Goal: Task Accomplishment & Management: Manage account settings

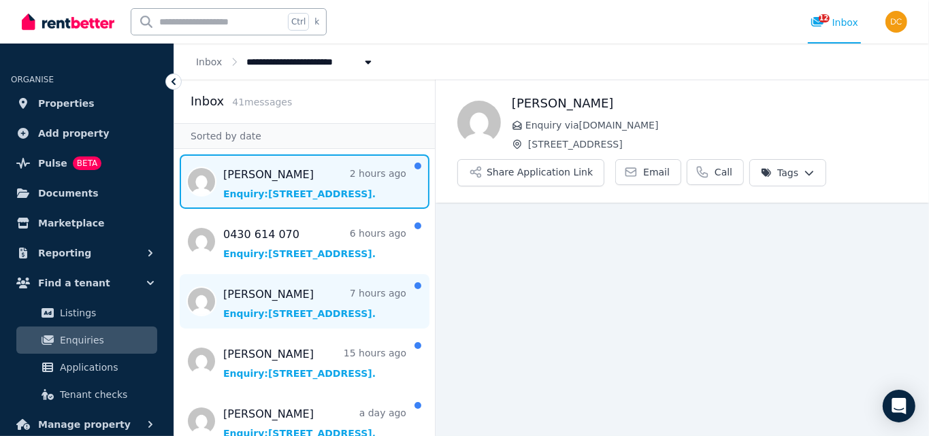
scroll to position [38, 0]
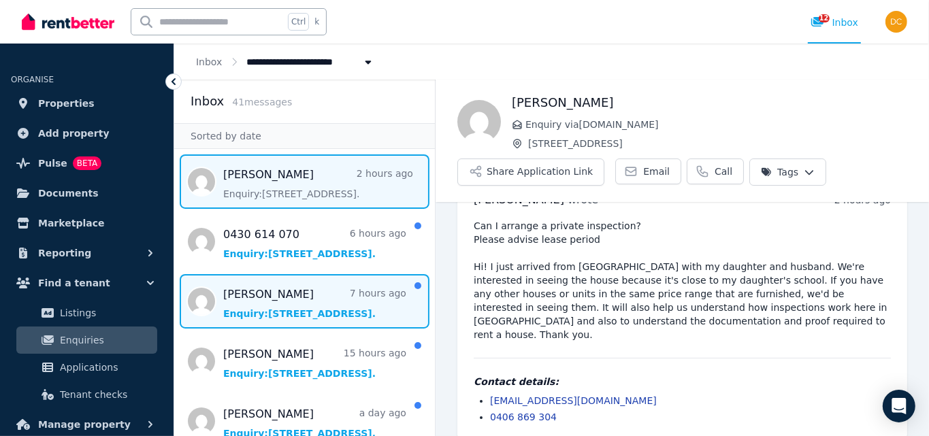
click at [290, 302] on span "Message list" at bounding box center [304, 301] width 261 height 54
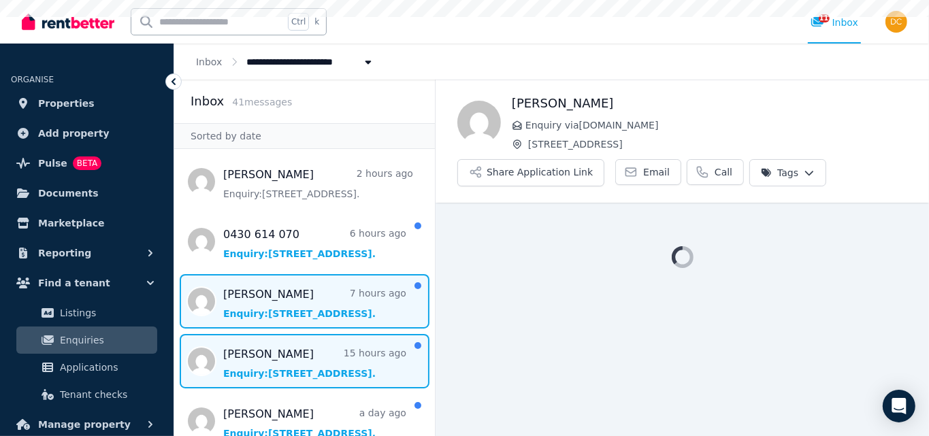
click at [307, 365] on span "Message list" at bounding box center [304, 361] width 261 height 54
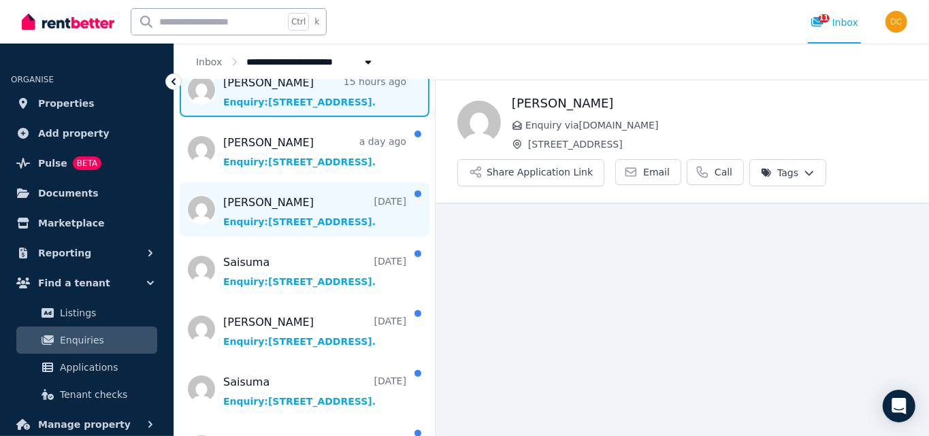
scroll to position [340, 0]
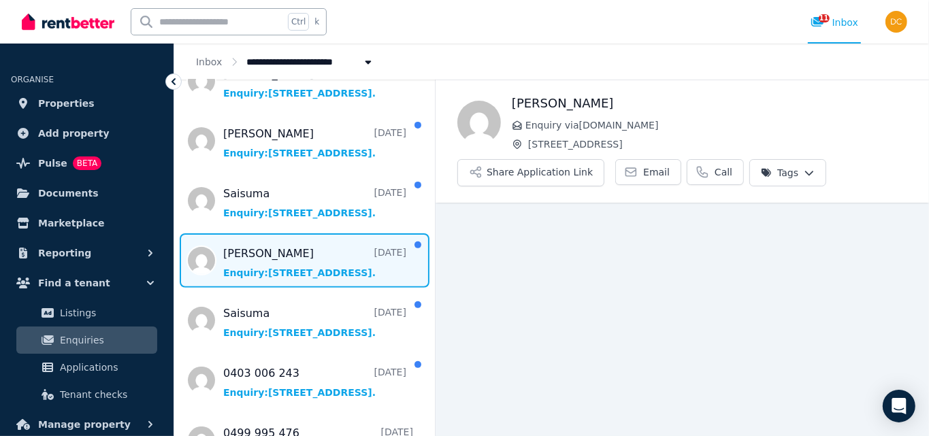
click at [275, 274] on span "Message list" at bounding box center [304, 260] width 261 height 54
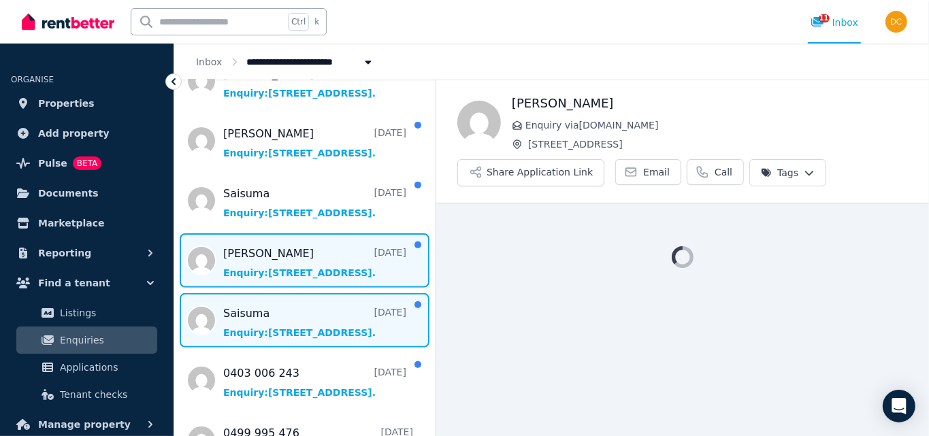
click at [296, 310] on span "Message list" at bounding box center [304, 320] width 261 height 54
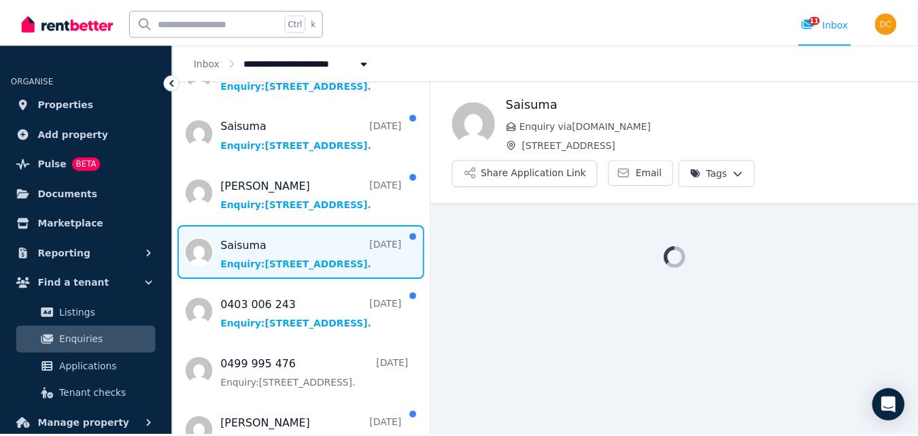
scroll to position [475, 0]
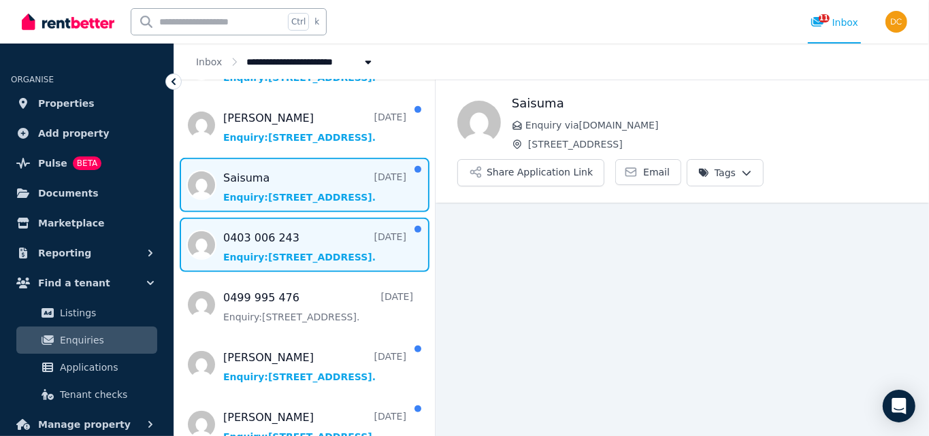
click at [293, 256] on span "Message list" at bounding box center [304, 245] width 261 height 54
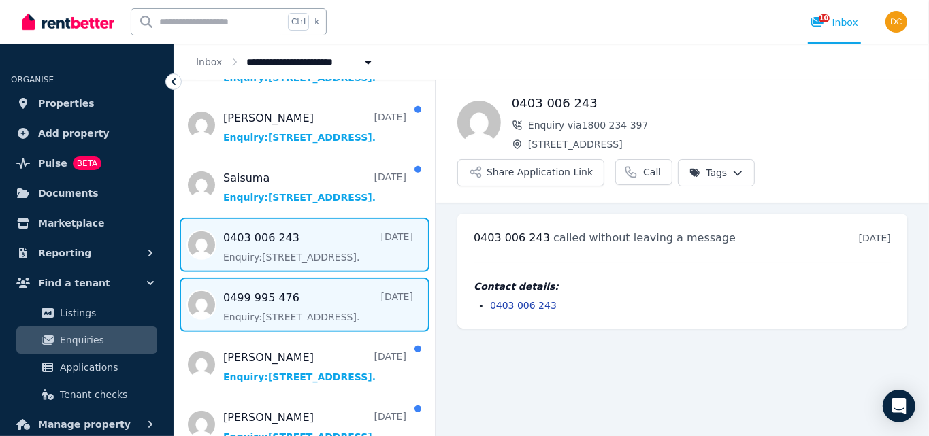
click at [280, 304] on span "Message list" at bounding box center [304, 305] width 261 height 54
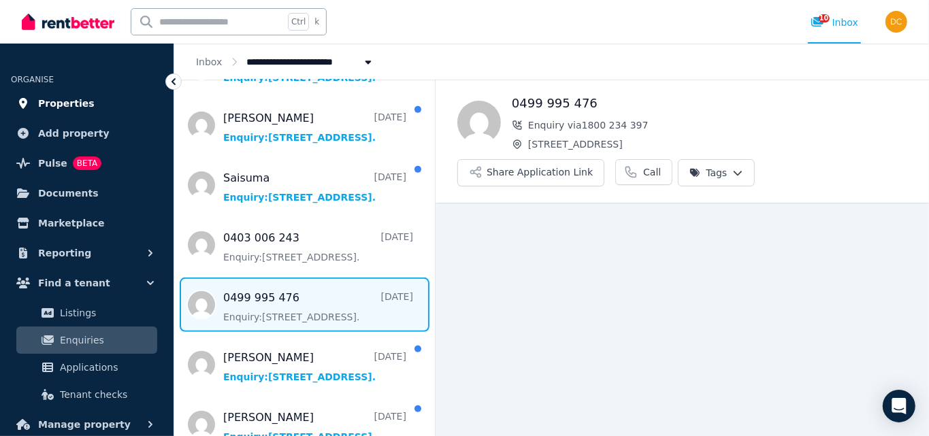
click at [68, 104] on span "Properties" at bounding box center [66, 103] width 56 height 16
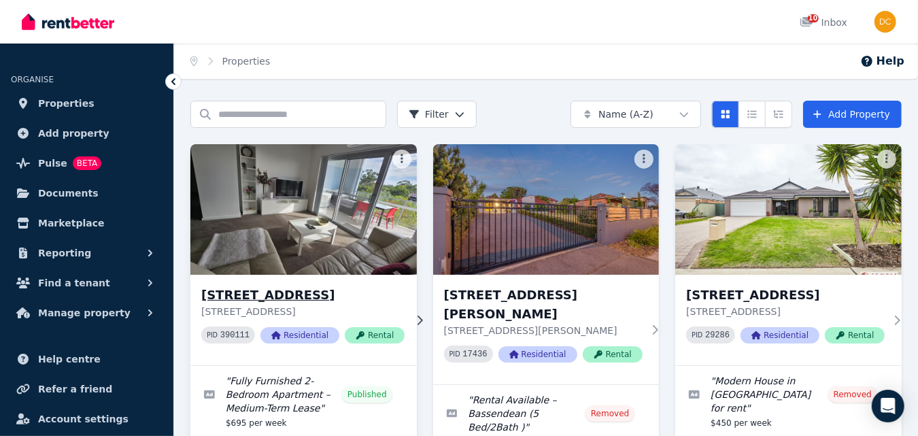
click at [308, 237] on img at bounding box center [303, 209] width 237 height 137
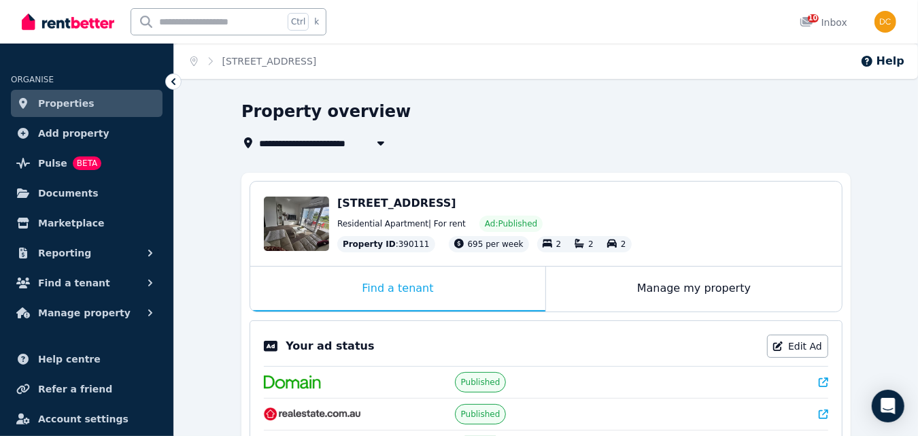
drag, startPoint x: 314, startPoint y: 302, endPoint x: 775, endPoint y: 169, distance: 480.6
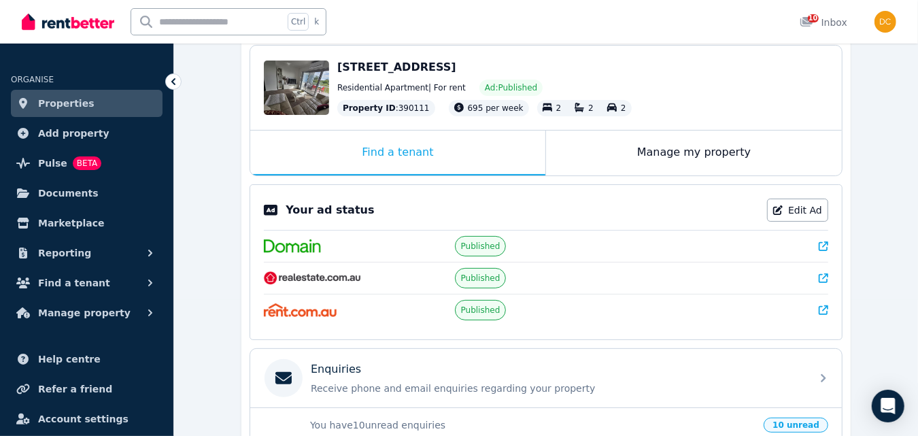
scroll to position [203, 0]
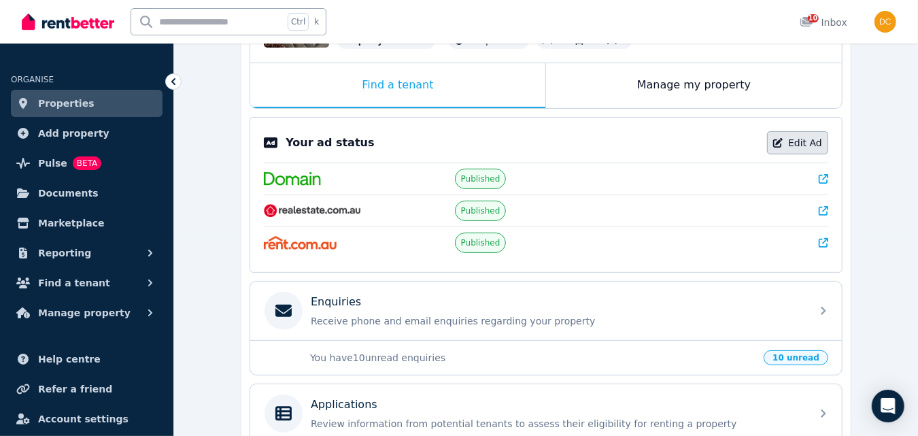
click at [809, 141] on link "Edit Ad" at bounding box center [797, 142] width 61 height 23
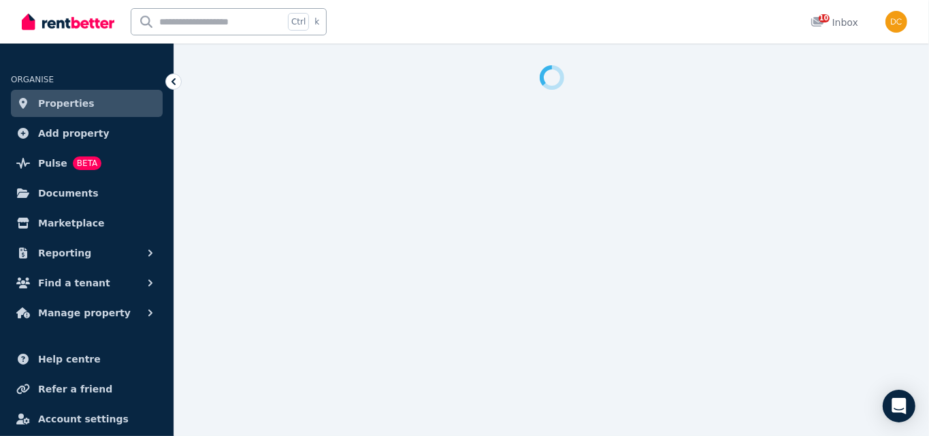
select select "**********"
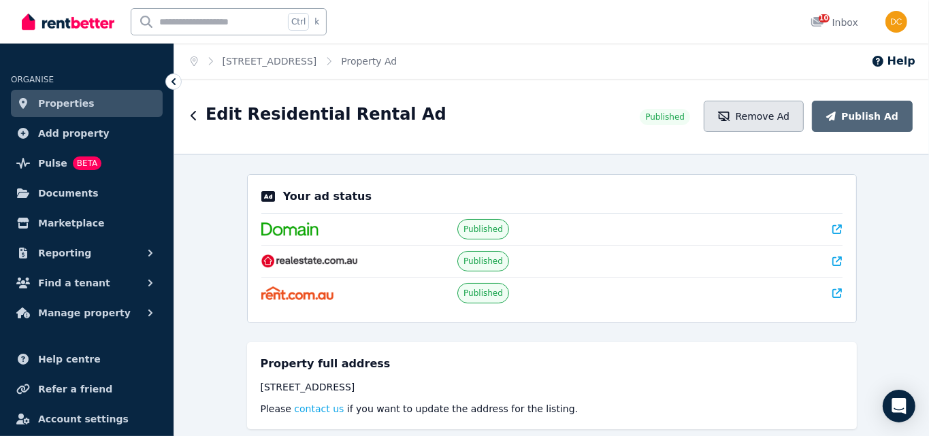
click at [758, 112] on button "Remove Ad" at bounding box center [753, 116] width 100 height 31
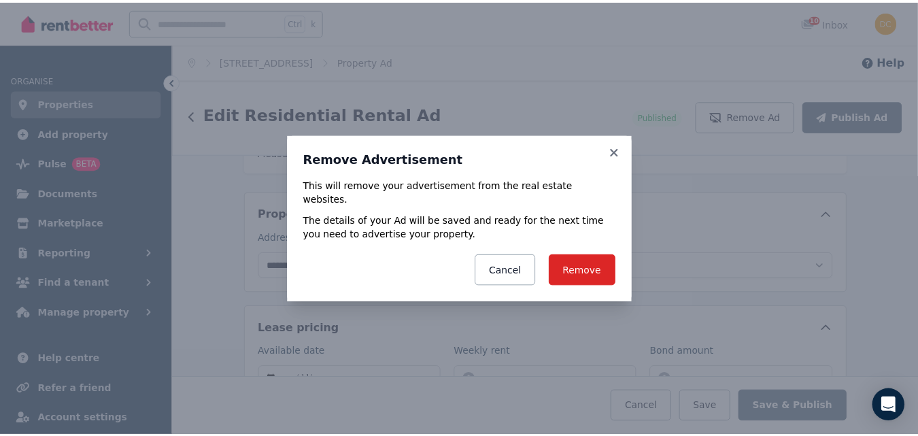
scroll to position [286, 0]
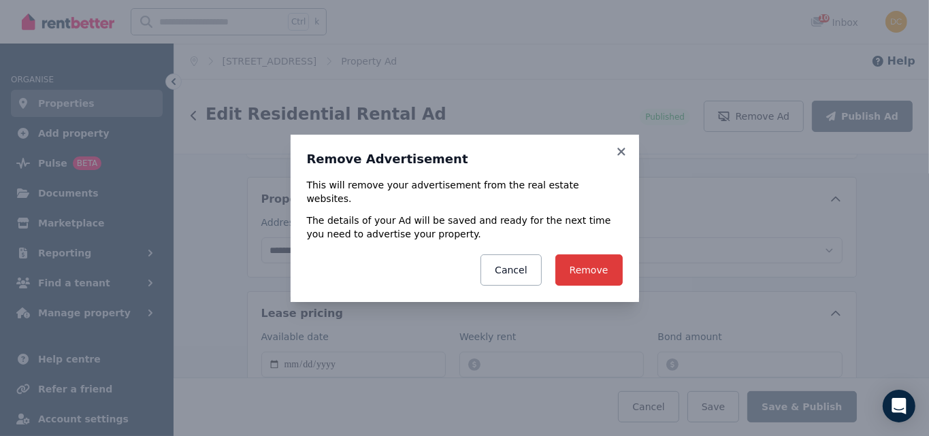
click at [599, 254] on button "Remove" at bounding box center [588, 269] width 67 height 31
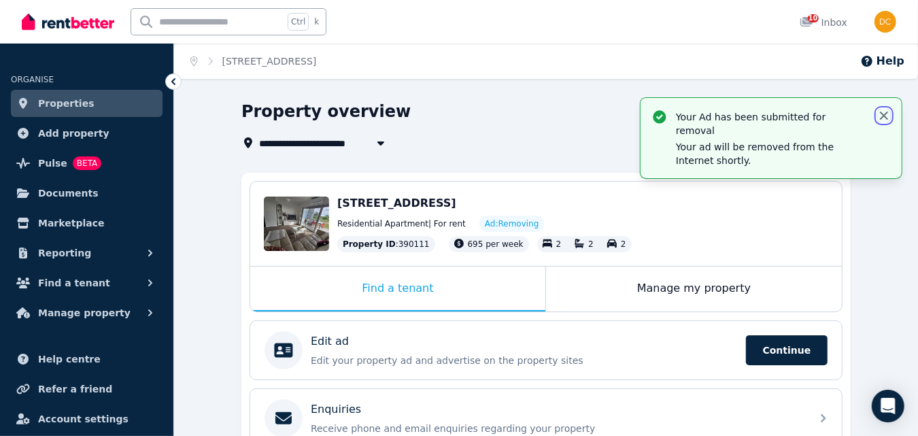
click at [884, 113] on icon "button" at bounding box center [885, 116] width 14 height 14
